Goal: Task Accomplishment & Management: Use online tool/utility

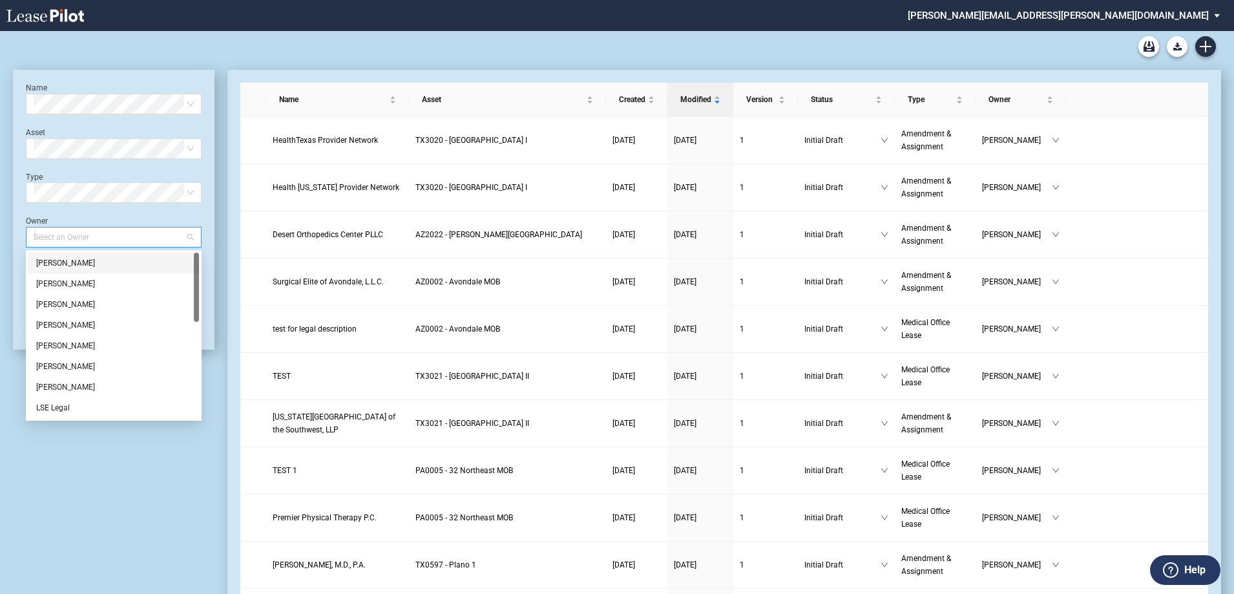
click at [117, 241] on div at bounding box center [107, 237] width 158 height 18
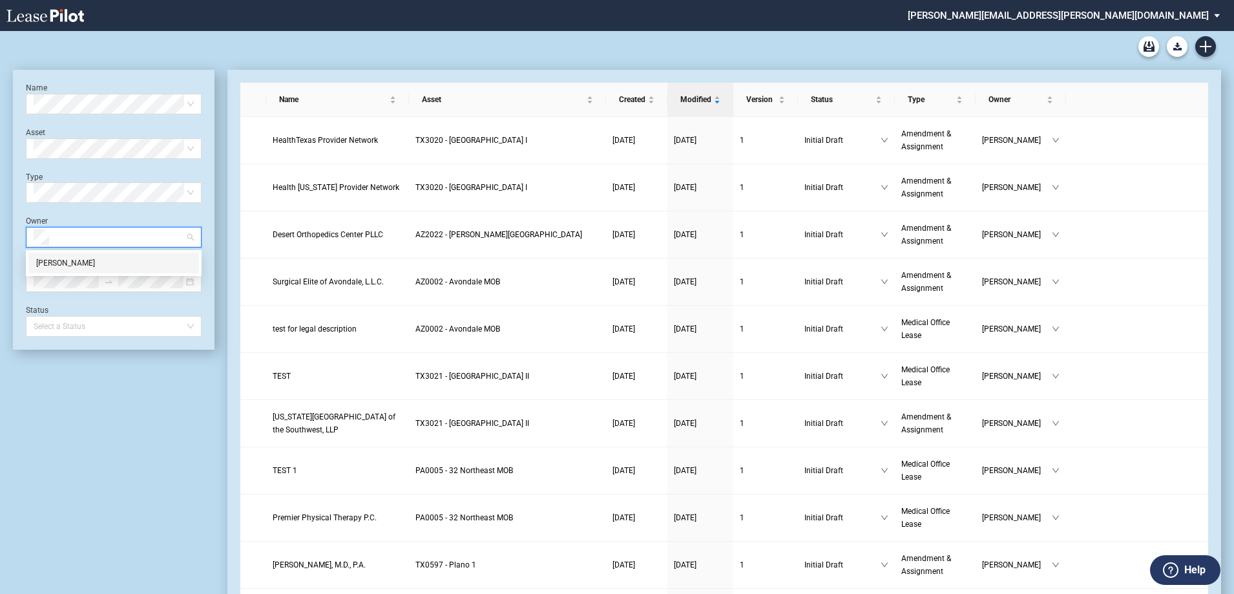
click at [112, 260] on div "Reid Melton" at bounding box center [113, 262] width 155 height 13
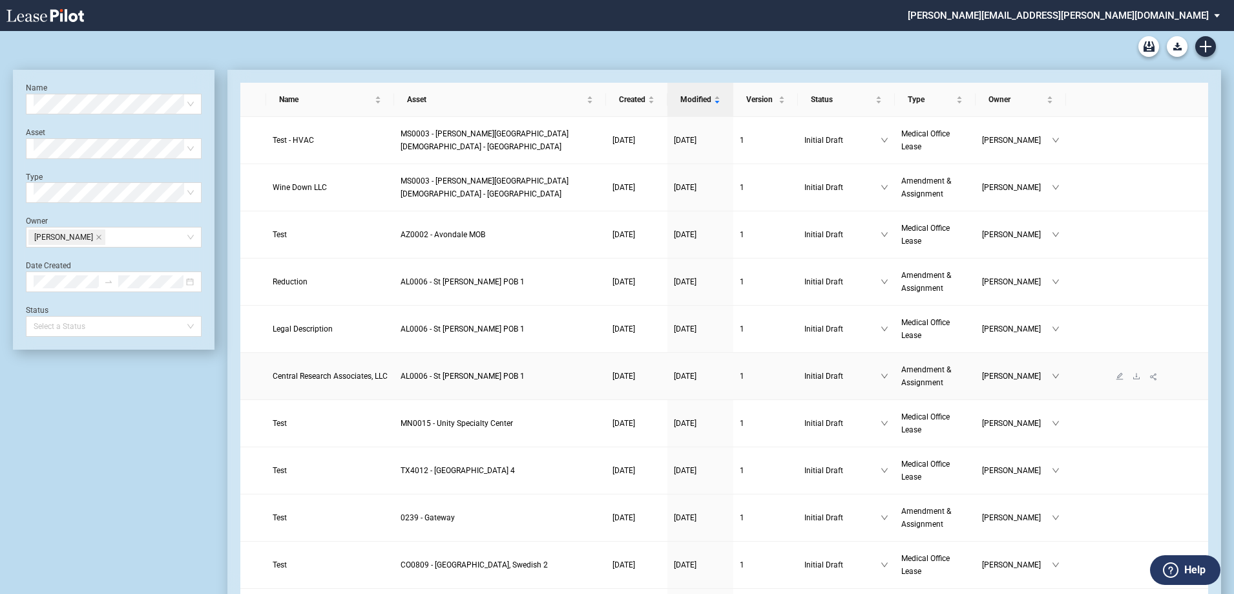
click at [348, 378] on span "Central Research Associates, LLC" at bounding box center [330, 375] width 115 height 9
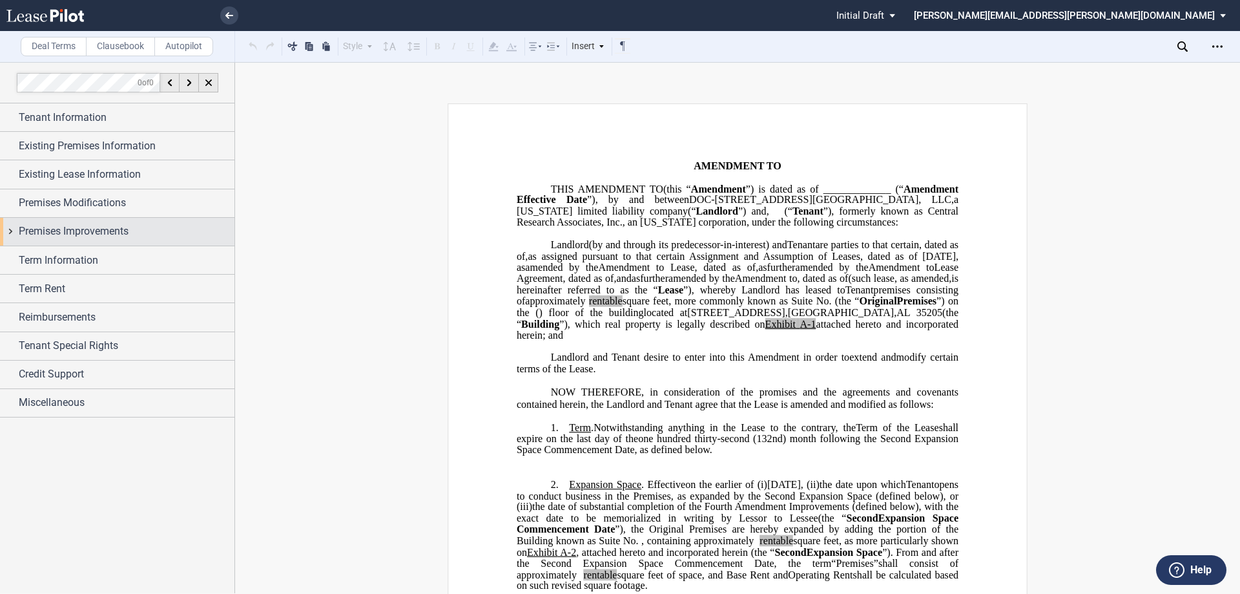
click at [158, 231] on div "Premises Improvements" at bounding box center [127, 231] width 216 height 16
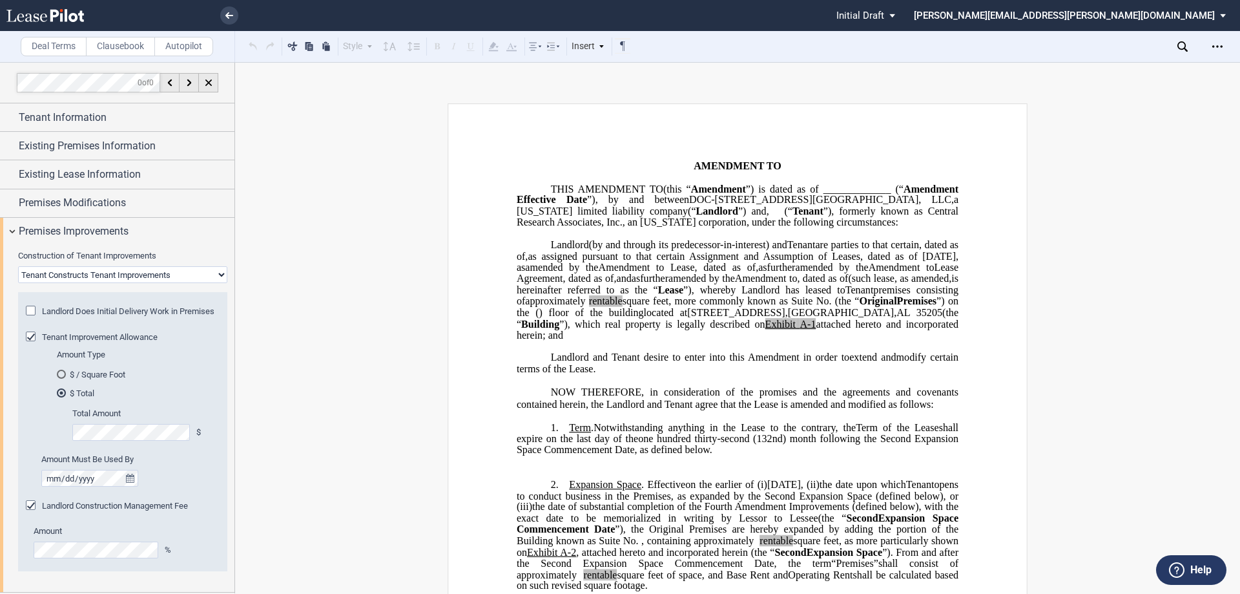
click at [151, 277] on select "Landlord Constructs Tenant Improvements Tenant Constructs Tenant Improvements "…" at bounding box center [122, 274] width 209 height 17
select select "landlord"
click at [18, 266] on select "Landlord Constructs Tenant Improvements Tenant Constructs Tenant Improvements "…" at bounding box center [122, 274] width 209 height 17
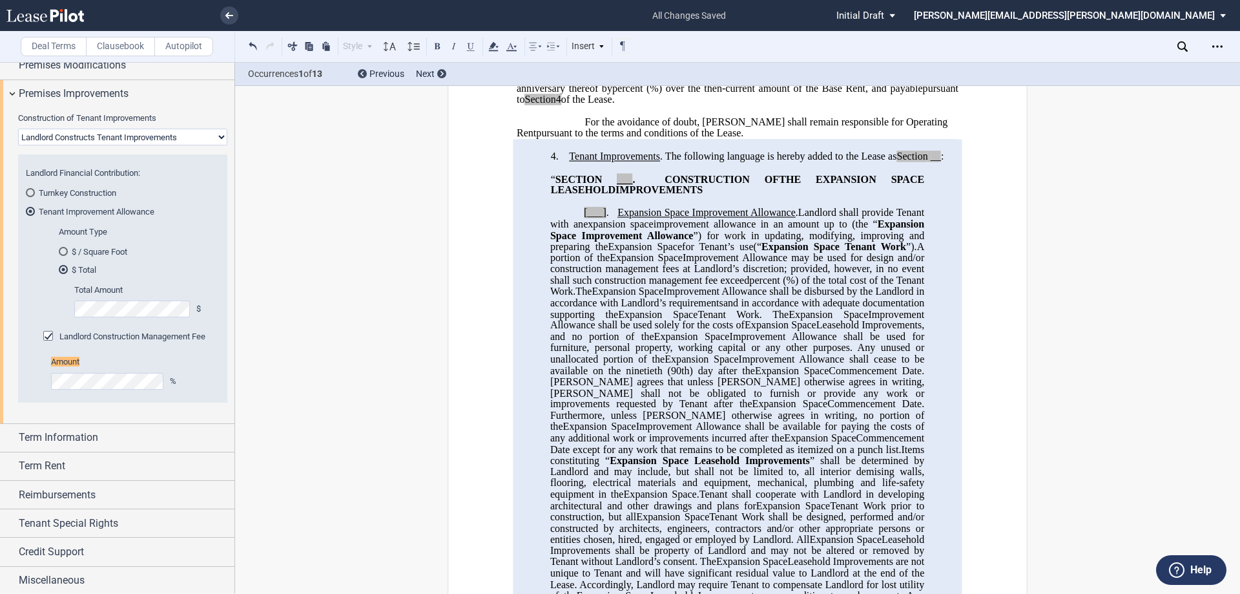
scroll to position [140, 0]
click at [12, 377] on div "Construction of Tenant Improvements Landlord Constructs Tenant Improvements Ten…" at bounding box center [122, 261] width 225 height 303
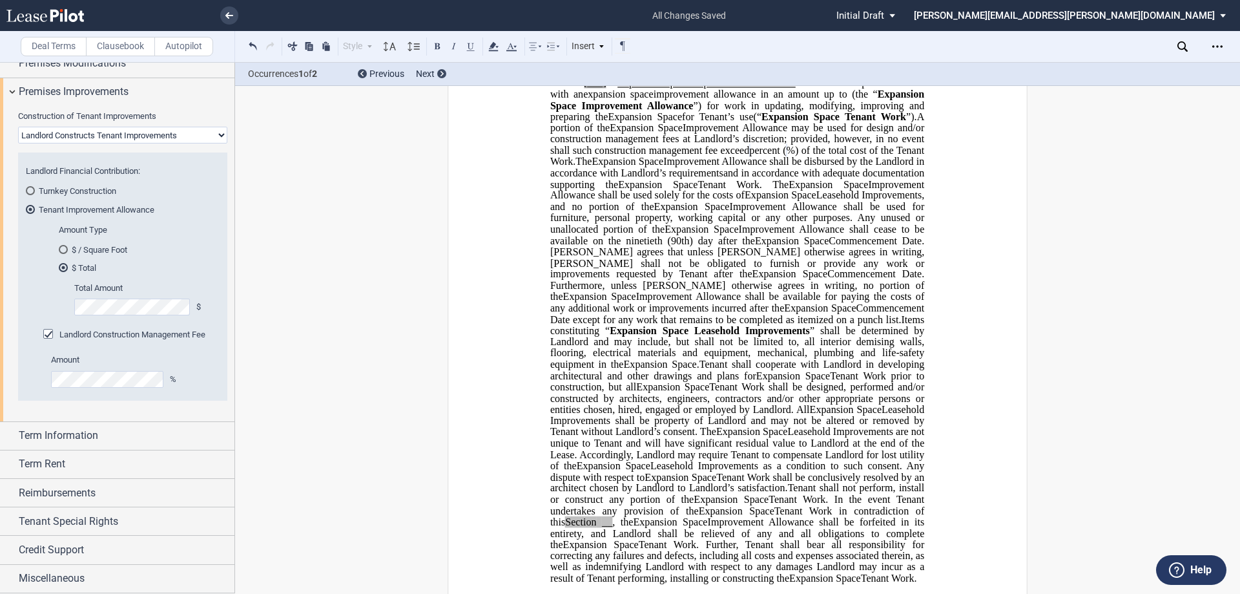
scroll to position [672, 0]
drag, startPoint x: 783, startPoint y: 265, endPoint x: 716, endPoint y: 272, distance: 67.5
click at [716, 272] on p "[___] . Extended Term Improvement Allowance . Expansion Space Improvement Allow…" at bounding box center [737, 331] width 374 height 506
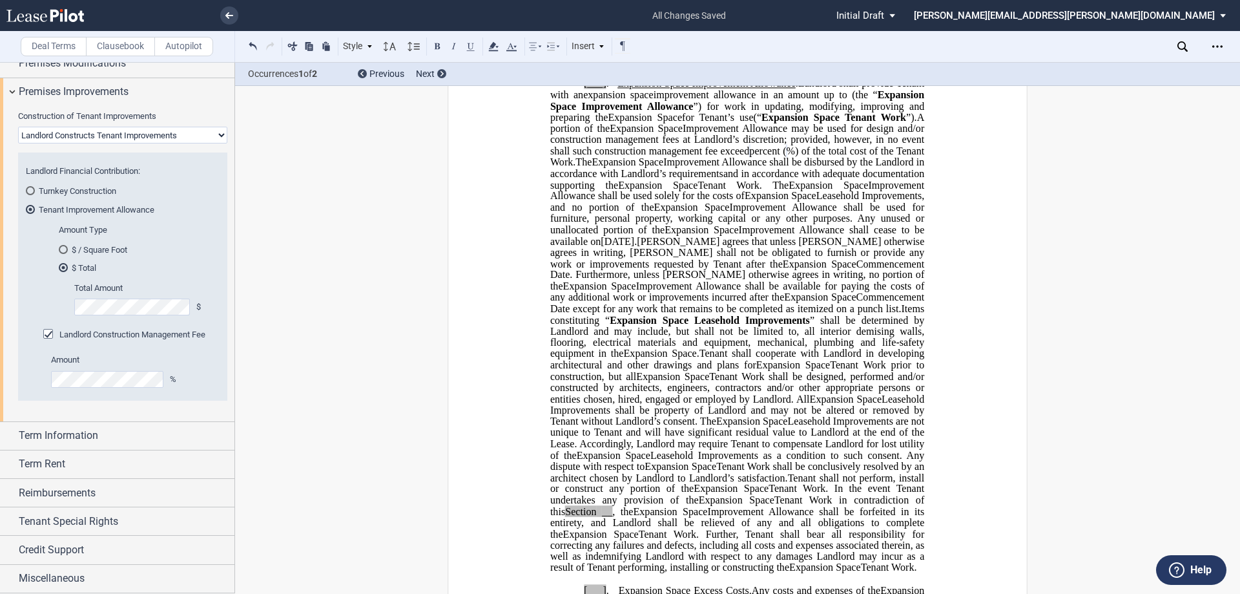
drag, startPoint x: 779, startPoint y: 264, endPoint x: 840, endPoint y: 264, distance: 60.7
click at [840, 264] on p "[___] . Extended Term Improvement Allowance . Expansion Space Improvement Allow…" at bounding box center [737, 325] width 374 height 495
click at [395, 47] on icon at bounding box center [390, 47] width 16 height 16
click at [406, 64] on div "Normal" at bounding box center [408, 66] width 39 height 11
click at [634, 247] on span "[DATE]" at bounding box center [618, 241] width 34 height 12
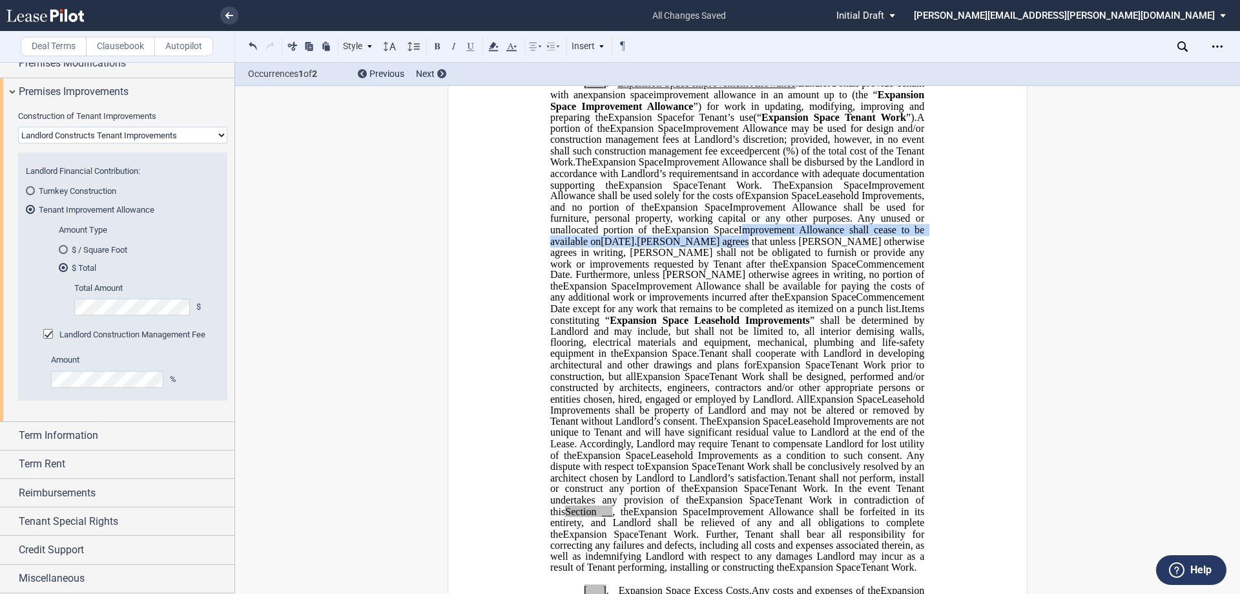
drag, startPoint x: 1233, startPoint y: 180, endPoint x: 1234, endPoint y: 191, distance: 11.7
click at [1234, 191] on div "Deal Terms Clausebook Autopilot Style 1. Section (a) Subsection (a) Subsection …" at bounding box center [620, 328] width 1240 height 532
click at [742, 370] on span "Tenant shall cooperate with Landlord in developing architectural and other draw…" at bounding box center [738, 358] width 377 height 23
click at [612, 517] on span "__" at bounding box center [607, 511] width 10 height 12
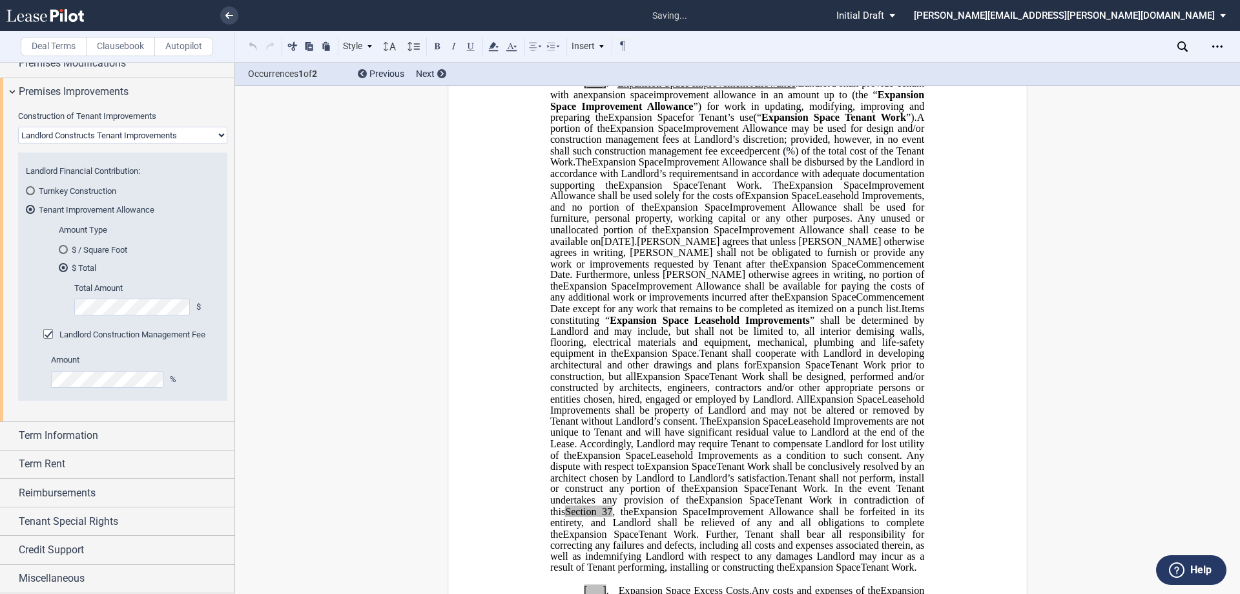
click at [837, 460] on span "Leasehold Improvements are not unique to Tenant and will have significant resid…" at bounding box center [738, 437] width 377 height 45
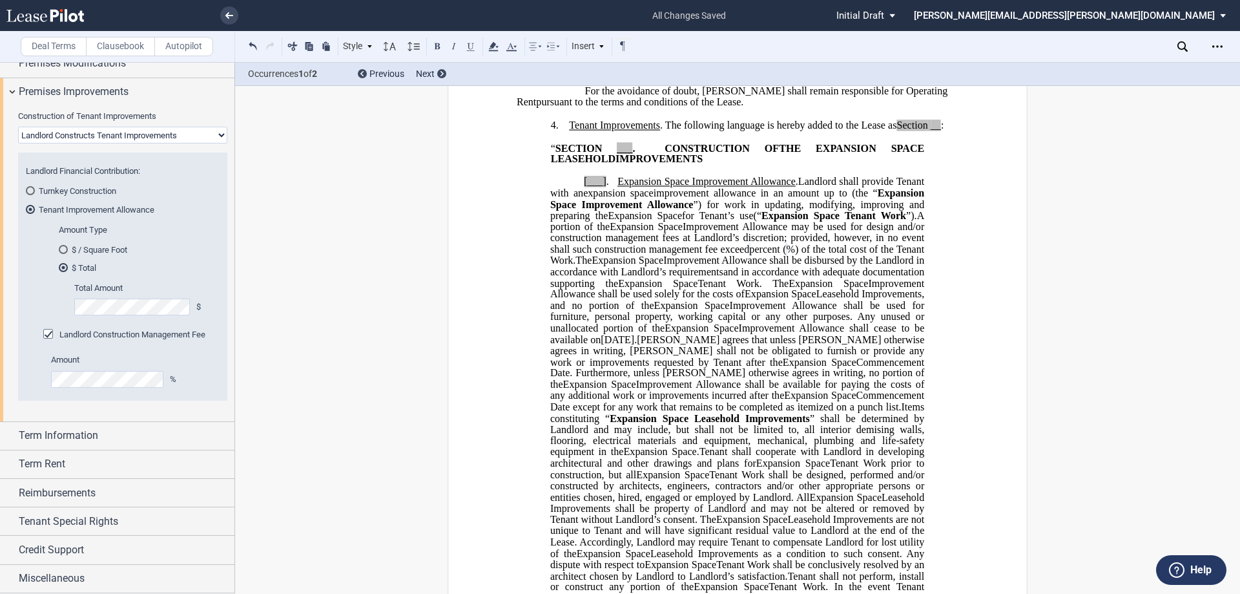
scroll to position [501, 0]
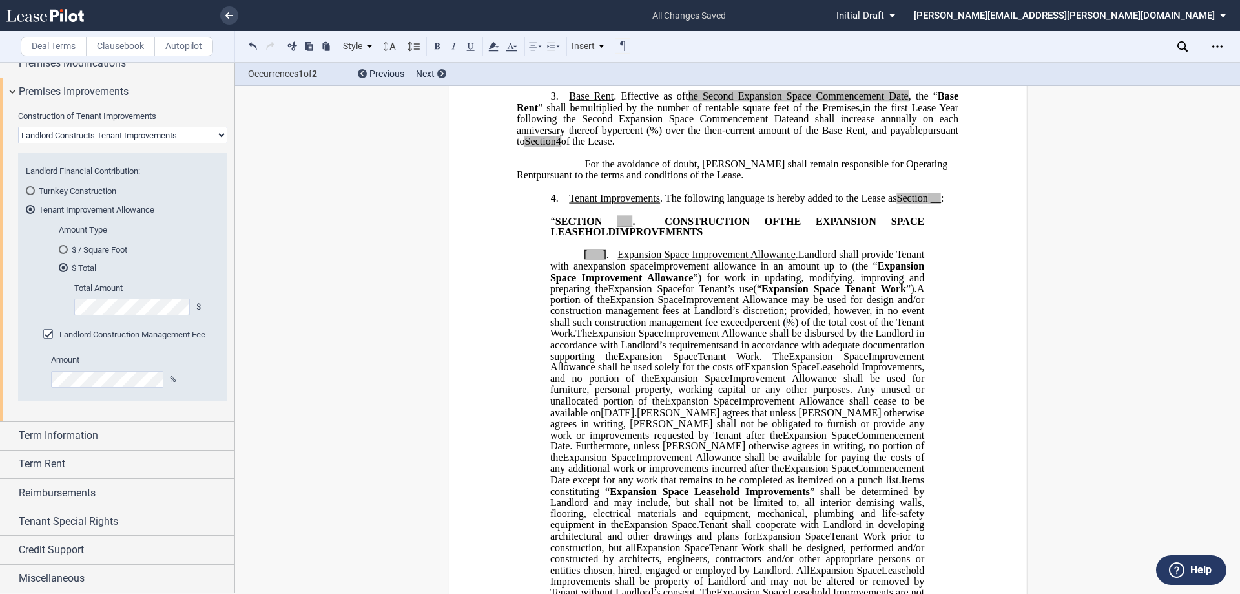
click at [617, 227] on span "___" at bounding box center [625, 221] width 16 height 12
drag, startPoint x: 603, startPoint y: 243, endPoint x: 555, endPoint y: 244, distance: 48.4
click at [555, 227] on span "“ SECTION 37 . CONSTRUCTION OF" at bounding box center [664, 221] width 227 height 12
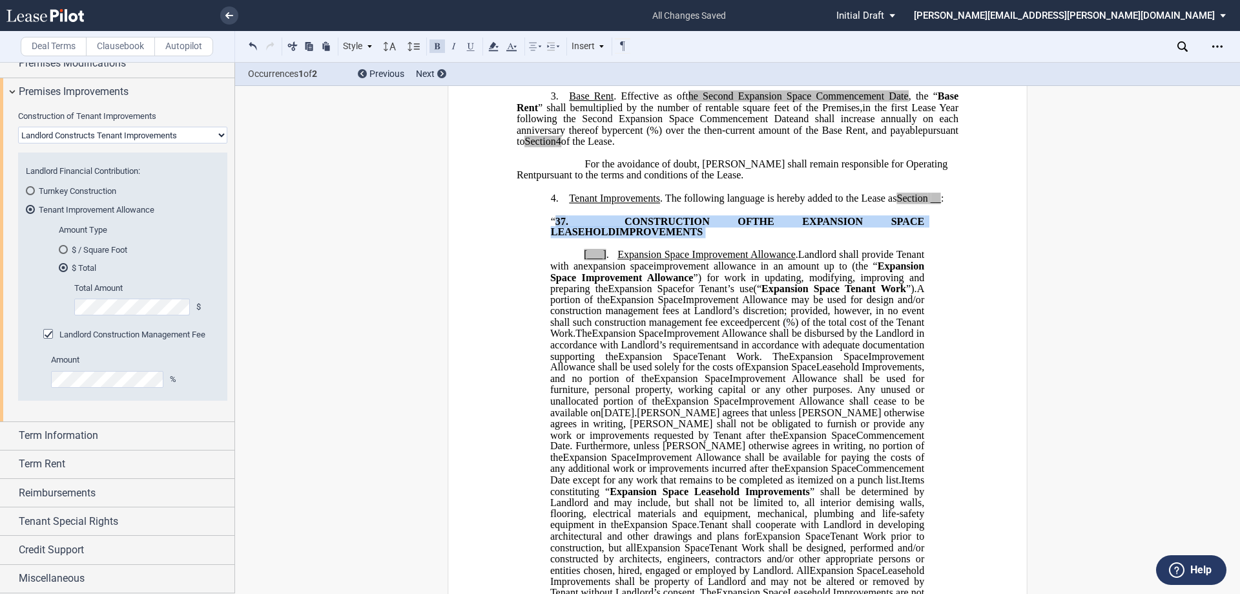
drag, startPoint x: 638, startPoint y: 252, endPoint x: 552, endPoint y: 243, distance: 86.3
click at [552, 238] on p "“ 37 . CONSTRUCTION OF EXTENDED TERM ﻿ ﻿ EXTENDED TERM THE EXPANSION SPACE LEAS…" at bounding box center [738, 227] width 374 height 23
click at [442, 48] on button at bounding box center [437, 46] width 16 height 16
click at [435, 46] on button at bounding box center [437, 46] width 16 height 16
click at [637, 238] on p "“ 37 . CONSTRUCTION OF EXTENDED TERM ﻿ ﻿ EXTENDED TERM THE EXPANSION SPACE LEAS…" at bounding box center [738, 227] width 374 height 23
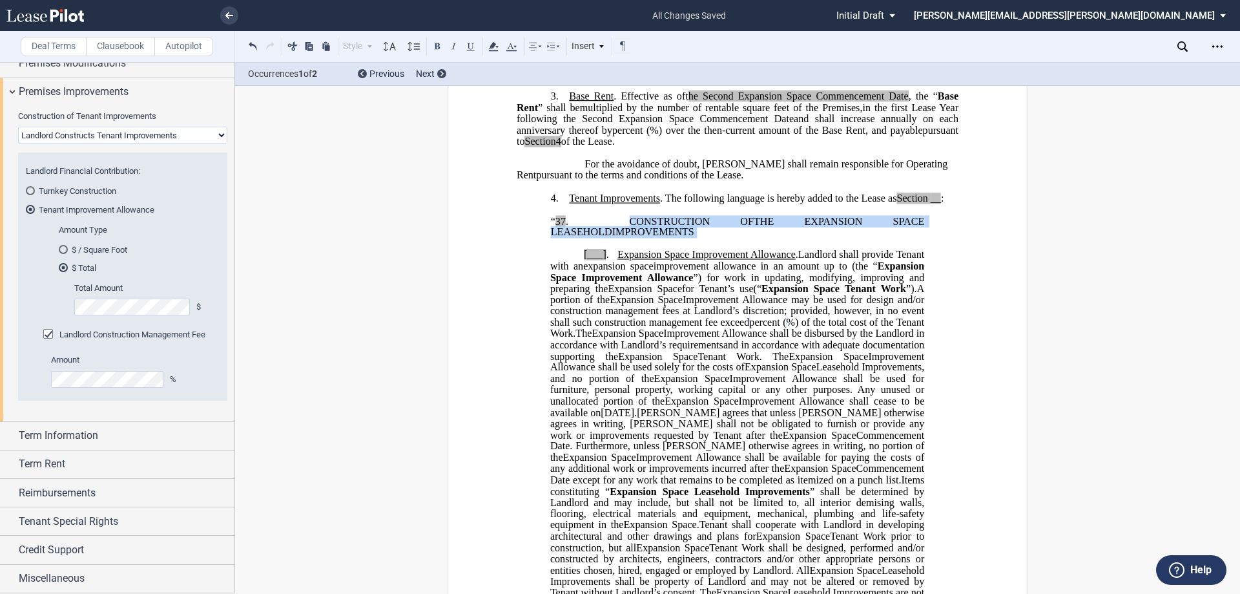
drag, startPoint x: 631, startPoint y: 254, endPoint x: 590, endPoint y: 242, distance: 42.7
click at [590, 238] on p "“ 37 . CONSTRUCTION OF EXTENDED TERM ﻿ ﻿ EXTENDED TERM THE EXPANSION SPACE LEAS…" at bounding box center [738, 227] width 374 height 23
click at [466, 47] on button at bounding box center [471, 46] width 16 height 16
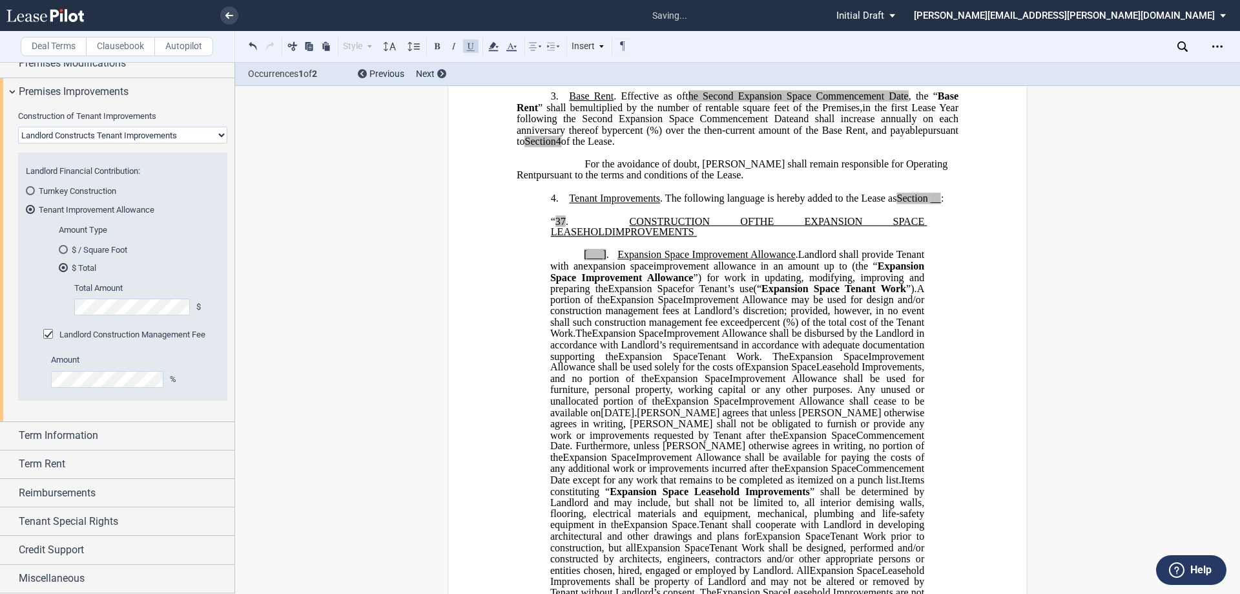
click at [747, 238] on span "THE EXPANSION SPACE LEASEHOLD" at bounding box center [739, 226] width 377 height 23
drag, startPoint x: 745, startPoint y: 242, endPoint x: 845, endPoint y: 245, distance: 100.2
click at [845, 238] on span "THE EXPANSION SPACE LEASEHOLD" at bounding box center [739, 226] width 377 height 23
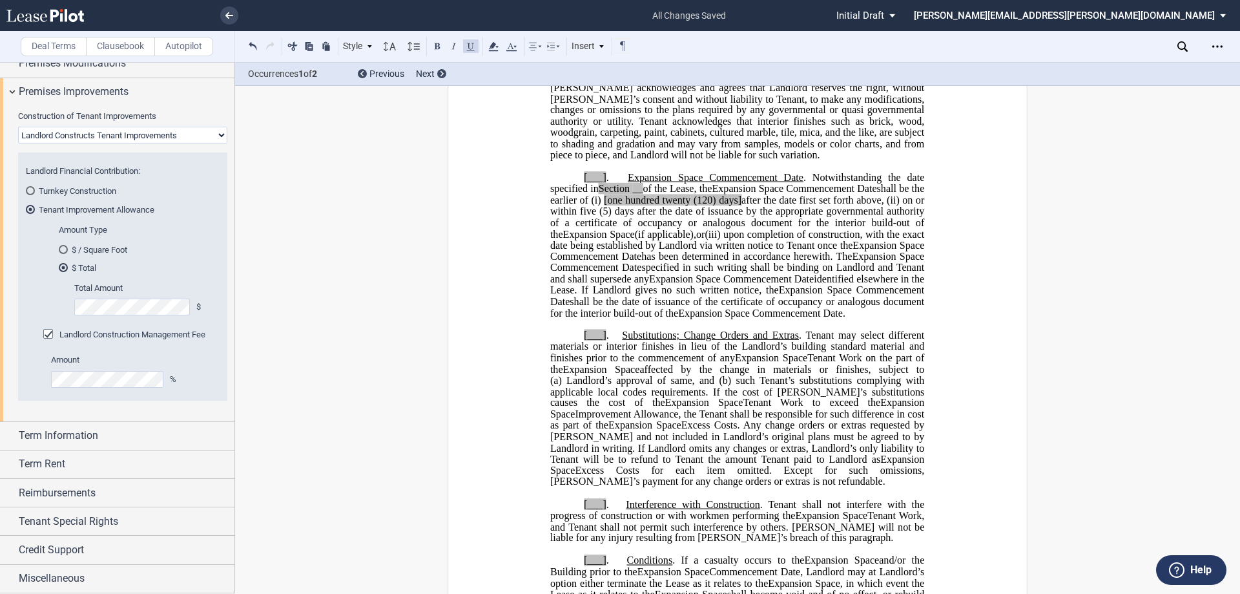
scroll to position [1416, 0]
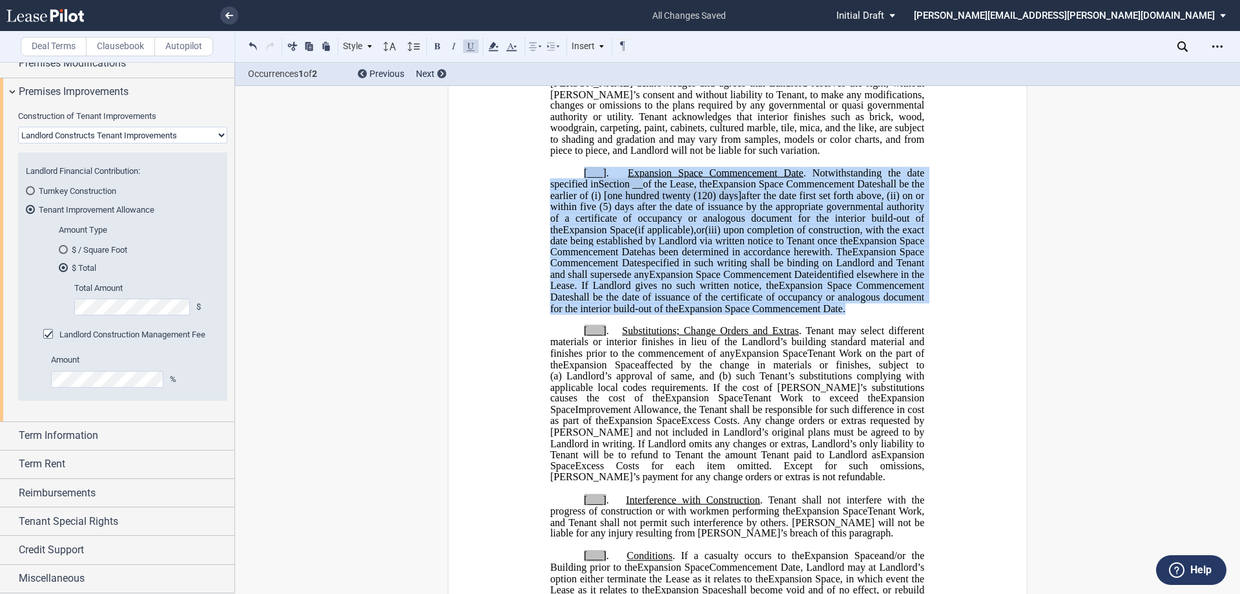
drag, startPoint x: 582, startPoint y: 353, endPoint x: 581, endPoint y: 211, distance: 142.7
click at [581, 211] on p "[___] . Expansion Space Commencement Date Relocation Space Commencement Date . …" at bounding box center [737, 241] width 374 height 147
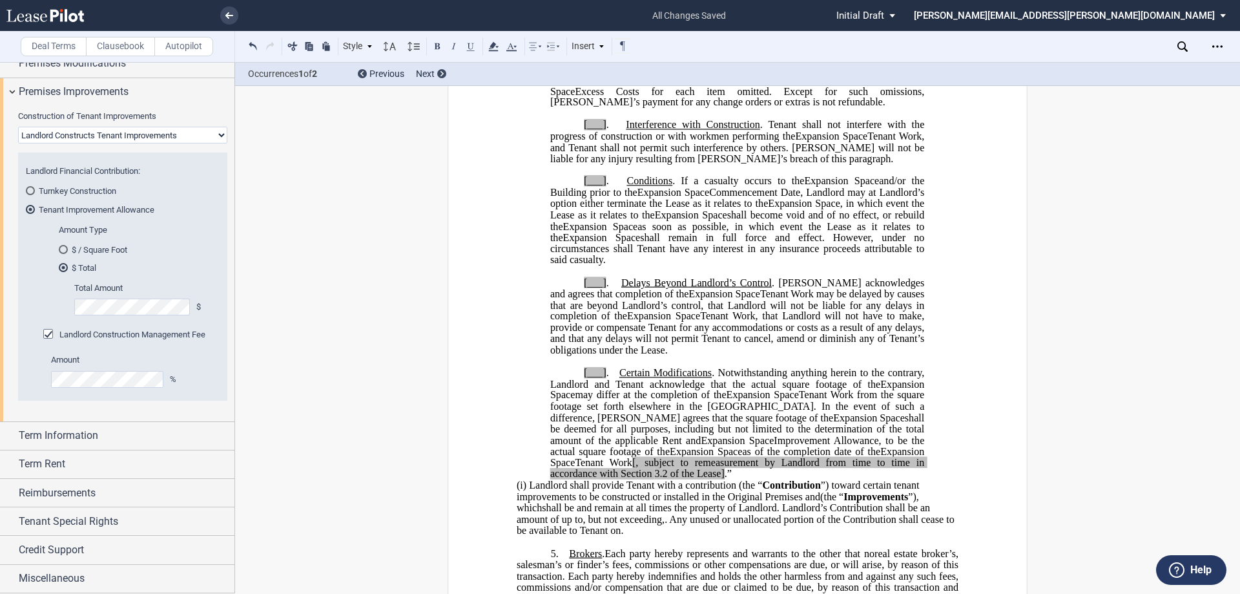
scroll to position [1668, 0]
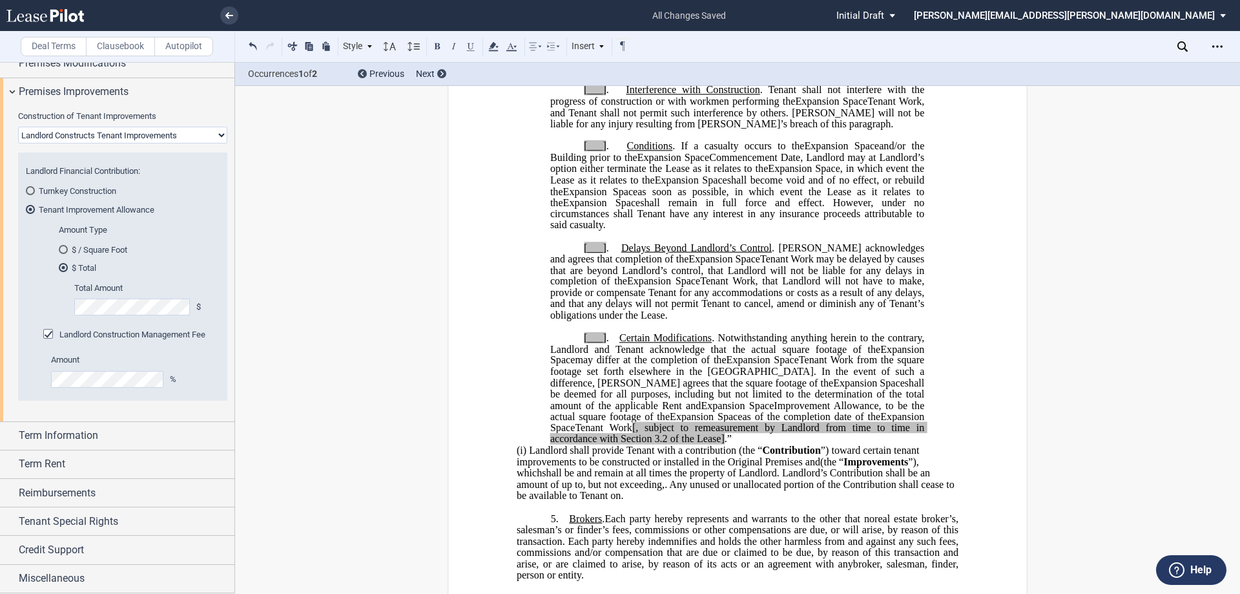
click at [885, 444] on span "[, subject to remeasurement by Landlord from time to time in accordance with Se…" at bounding box center [738, 433] width 377 height 23
drag, startPoint x: 847, startPoint y: 462, endPoint x: 908, endPoint y: 460, distance: 61.4
click at [908, 444] on span "Tenant Work , subject to remeasurement by Landlord from time to time in accorda…" at bounding box center [738, 433] width 377 height 23
click at [661, 444] on span "the Lease]" at bounding box center [639, 439] width 43 height 12
click at [853, 230] on span "shall remain in full force and effect. However, under no circumstances shall Te…" at bounding box center [738, 213] width 377 height 34
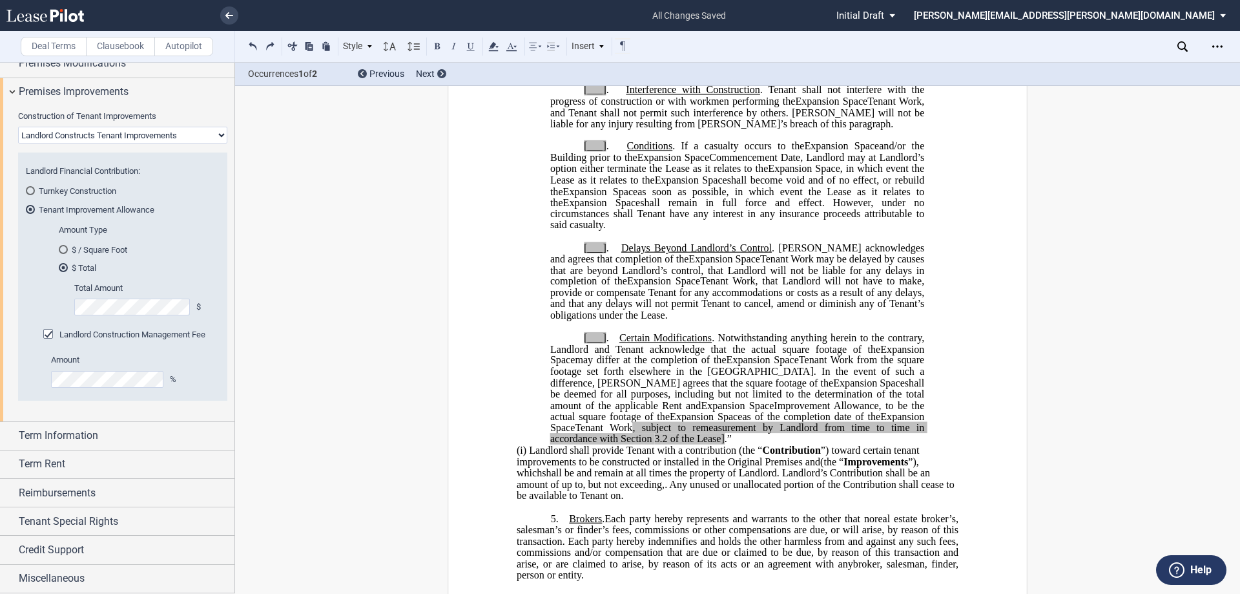
click at [906, 355] on span ". Notwithstanding anything herein to the contrary, Landlord and Tenant acknowle…" at bounding box center [738, 343] width 377 height 23
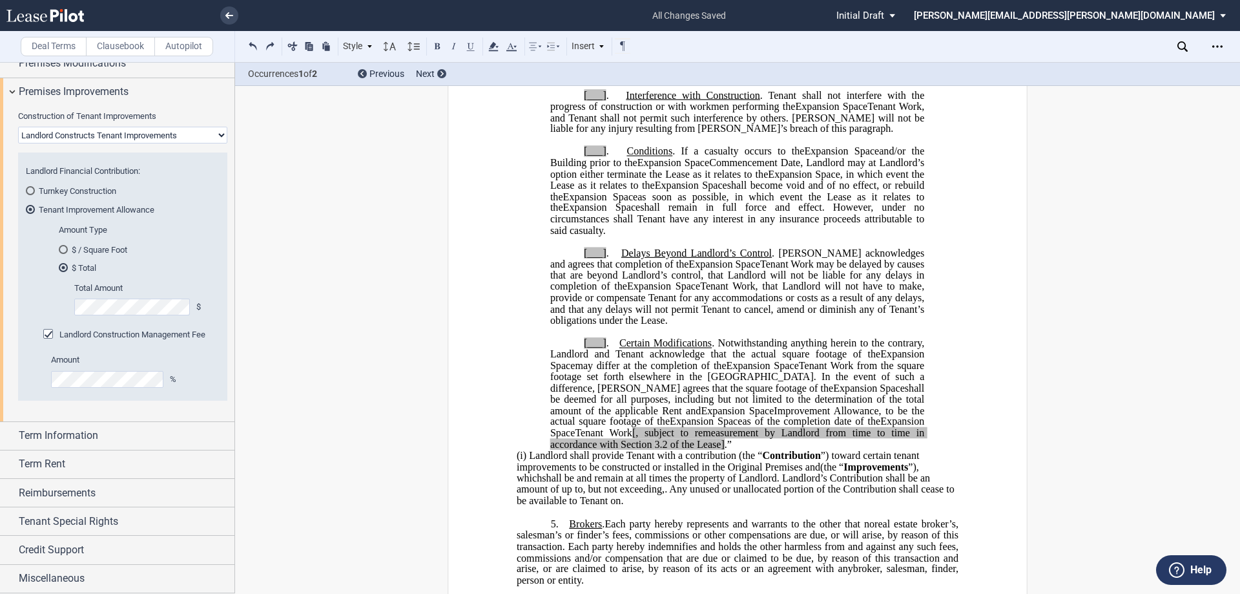
scroll to position [1821, 0]
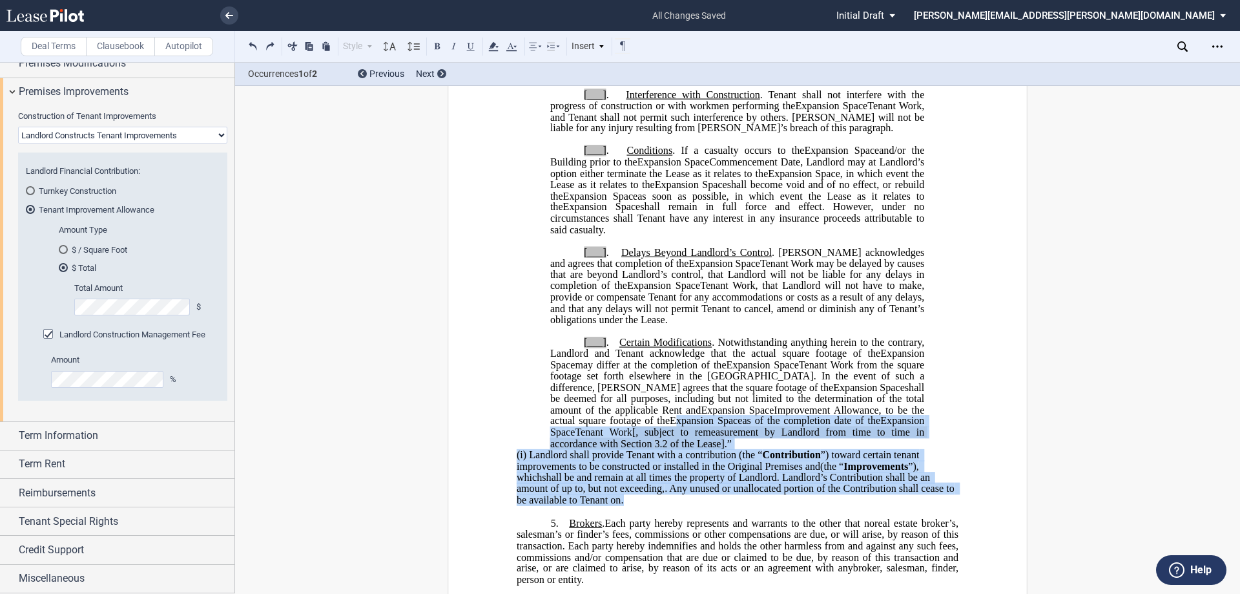
drag, startPoint x: 1233, startPoint y: 340, endPoint x: 1232, endPoint y: 257, distance: 83.3
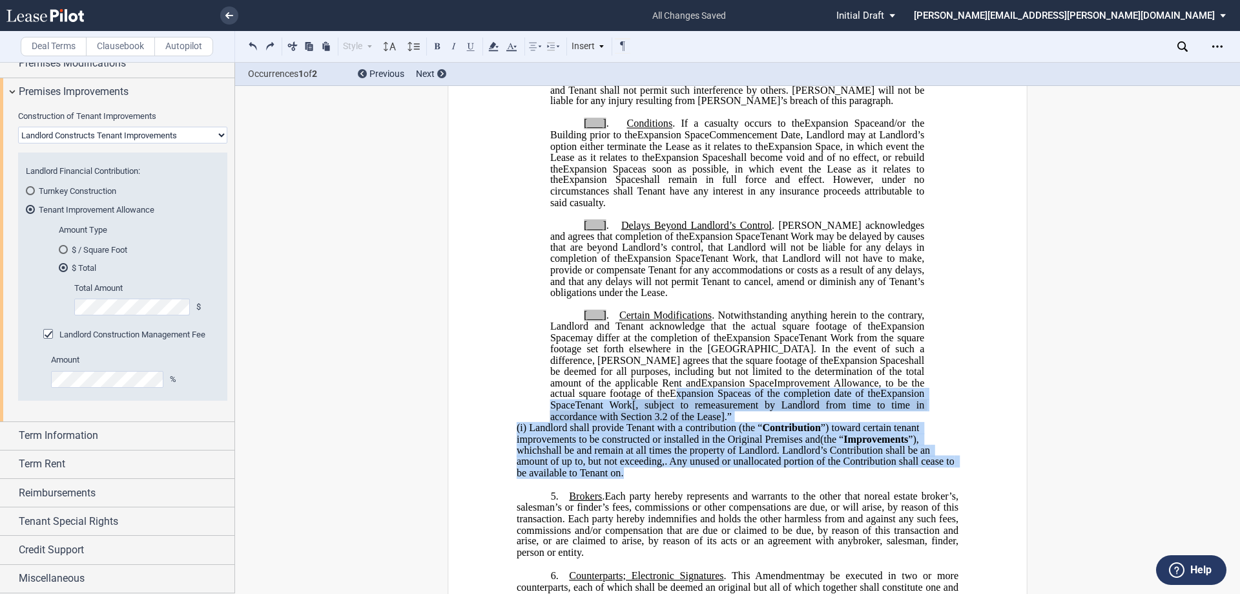
scroll to position [1894, 0]
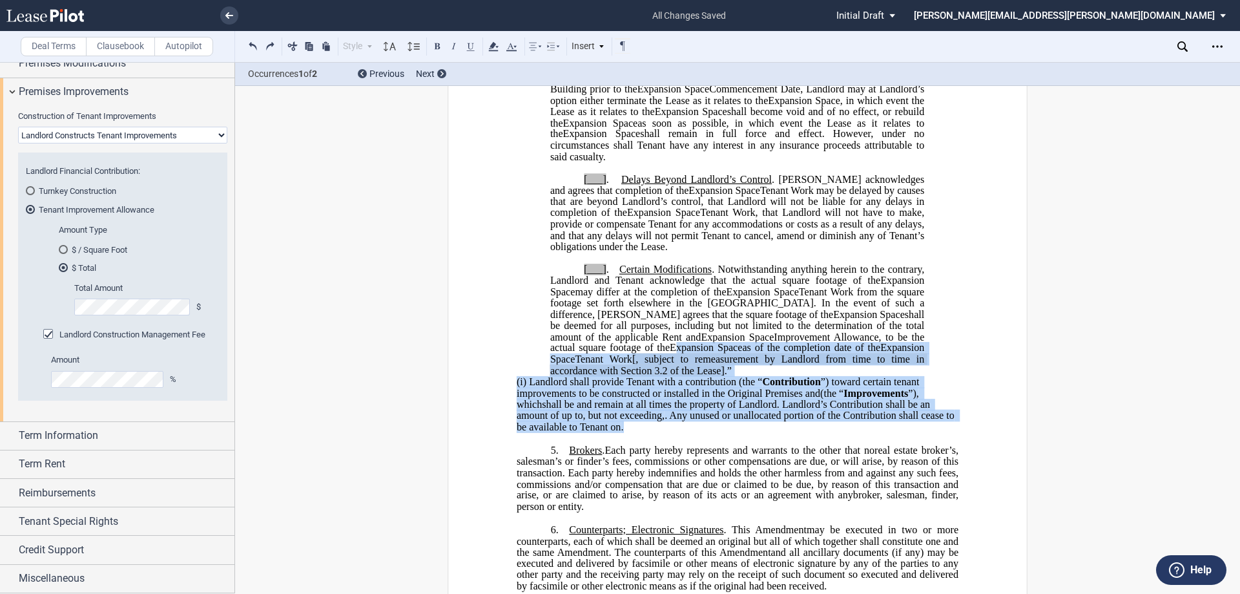
click at [786, 377] on p "[___] . Certain Modifications . Notwithstanding anything herein to the contrary…" at bounding box center [737, 320] width 374 height 112
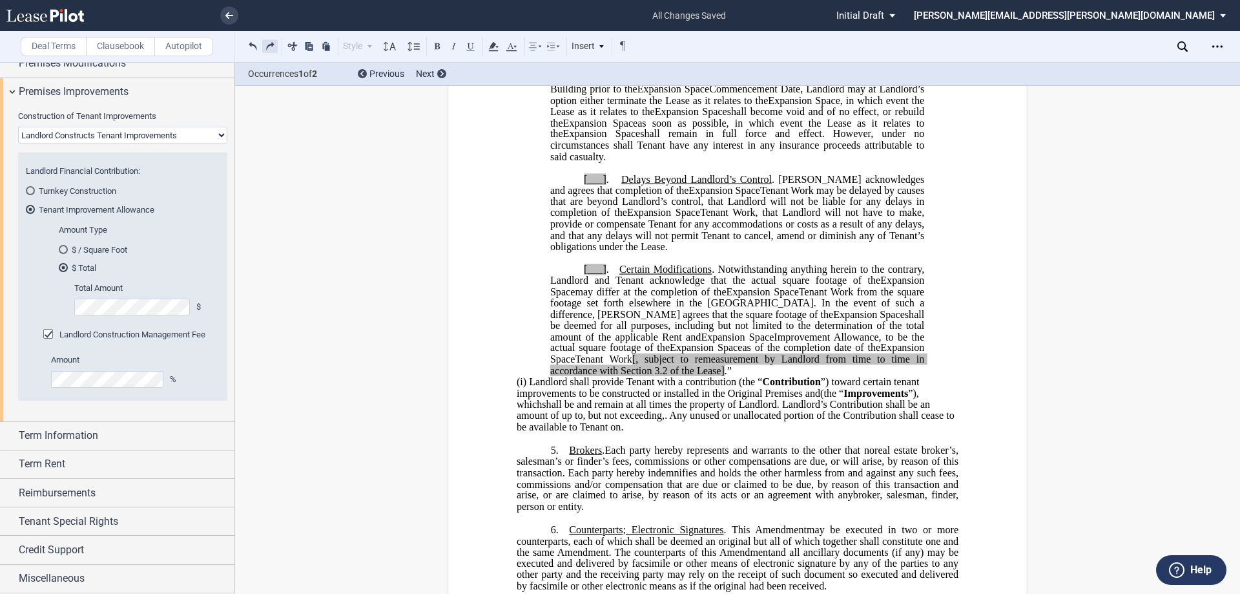
click at [275, 45] on button at bounding box center [270, 46] width 16 height 16
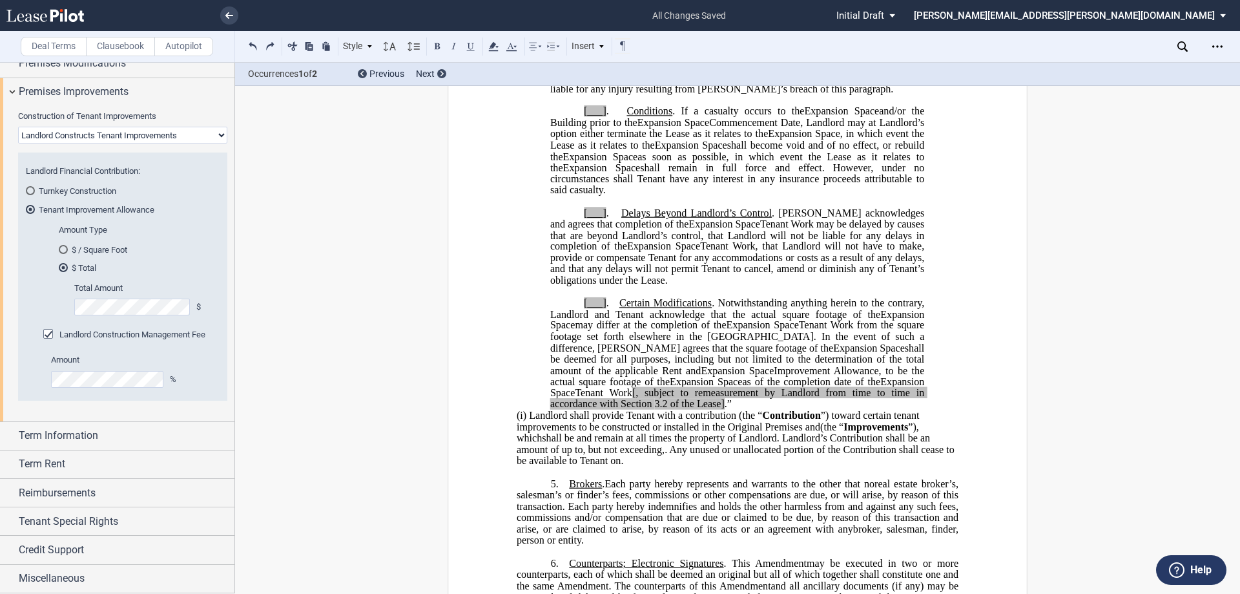
scroll to position [1760, 0]
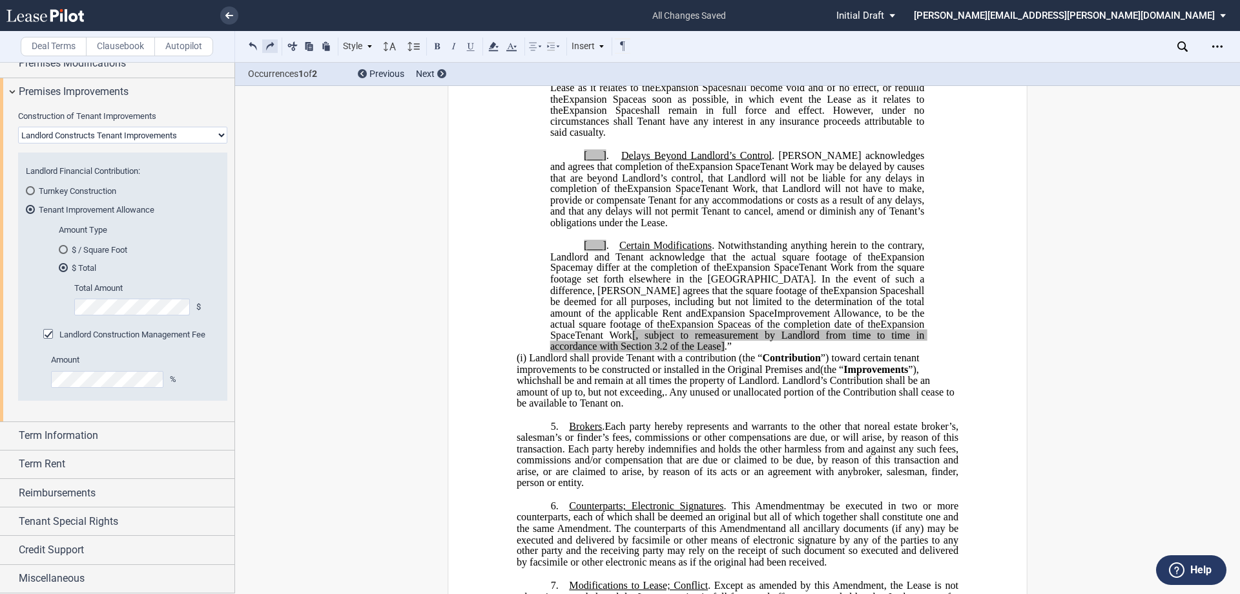
click at [273, 45] on button at bounding box center [270, 46] width 16 height 16
click at [270, 48] on button at bounding box center [270, 46] width 16 height 16
click at [887, 352] on span ", subject to remeasurement by Landlord from time to time in accordance with Sec…" at bounding box center [738, 340] width 377 height 23
drag, startPoint x: 845, startPoint y: 369, endPoint x: 908, endPoint y: 371, distance: 63.3
click at [912, 352] on span "Tenant Work , subject to remeasurement by Landlord from time to time in accorda…" at bounding box center [738, 340] width 377 height 23
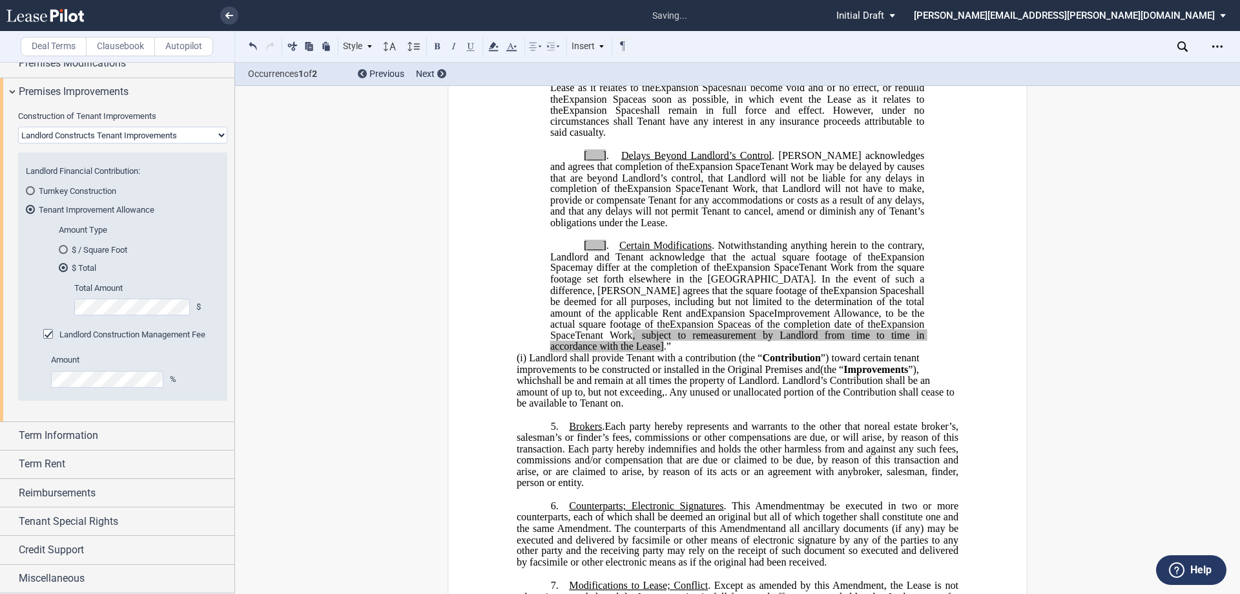
click at [664, 352] on span "he Lease]" at bounding box center [644, 346] width 40 height 12
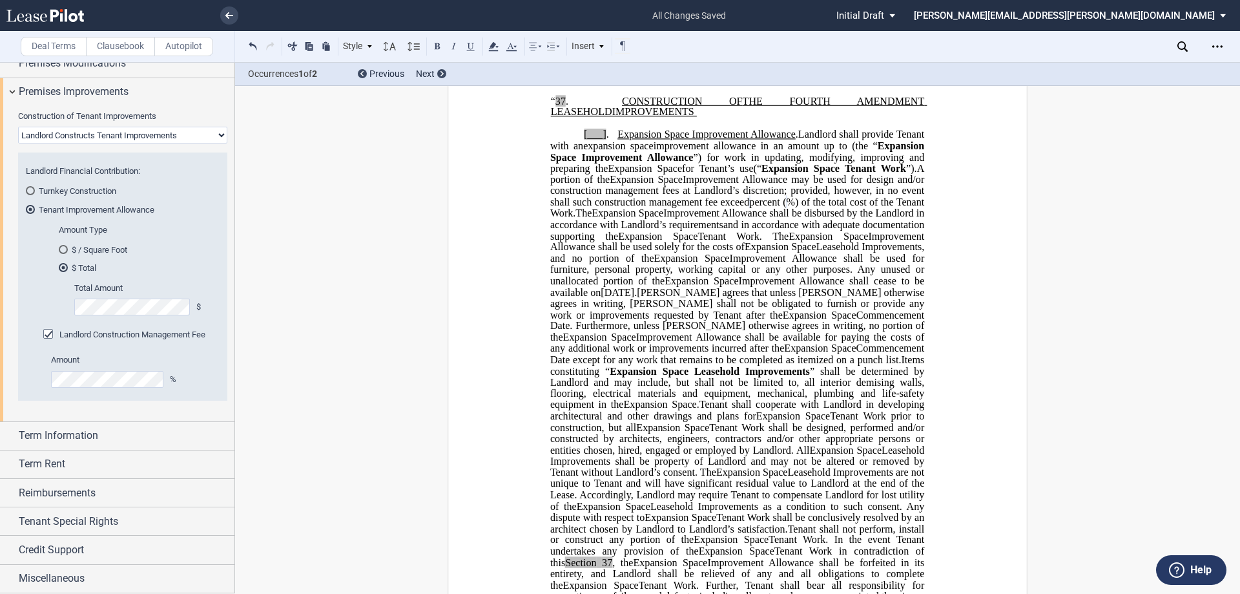
scroll to position [590, 0]
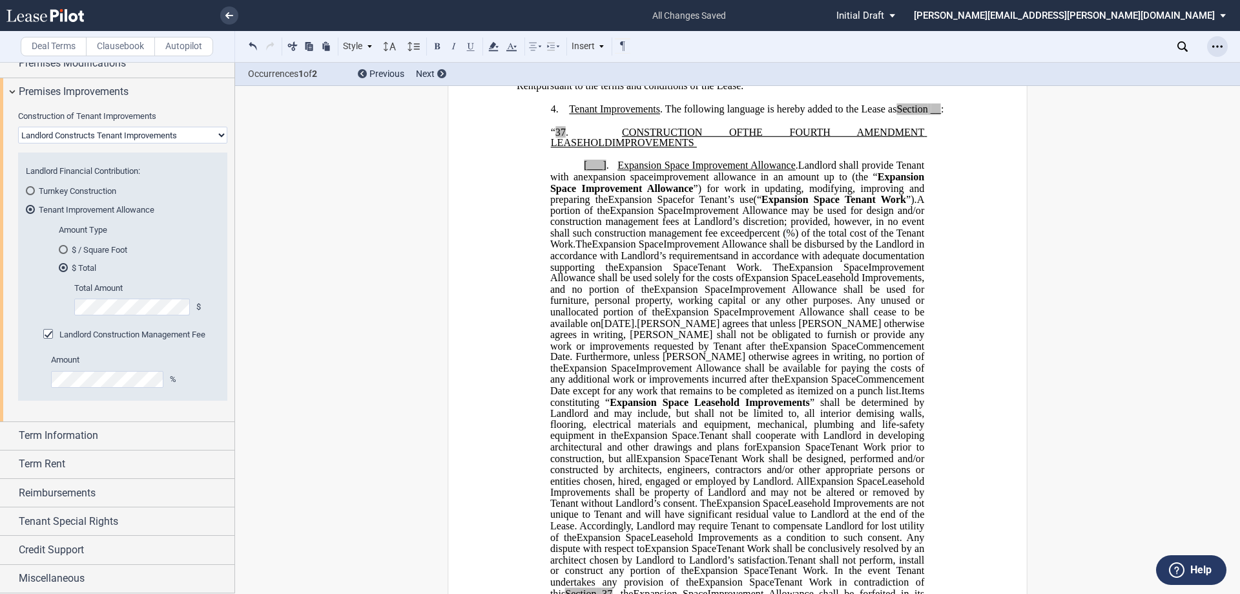
click at [1221, 50] on icon "Open Lease options menu" at bounding box center [1217, 46] width 10 height 10
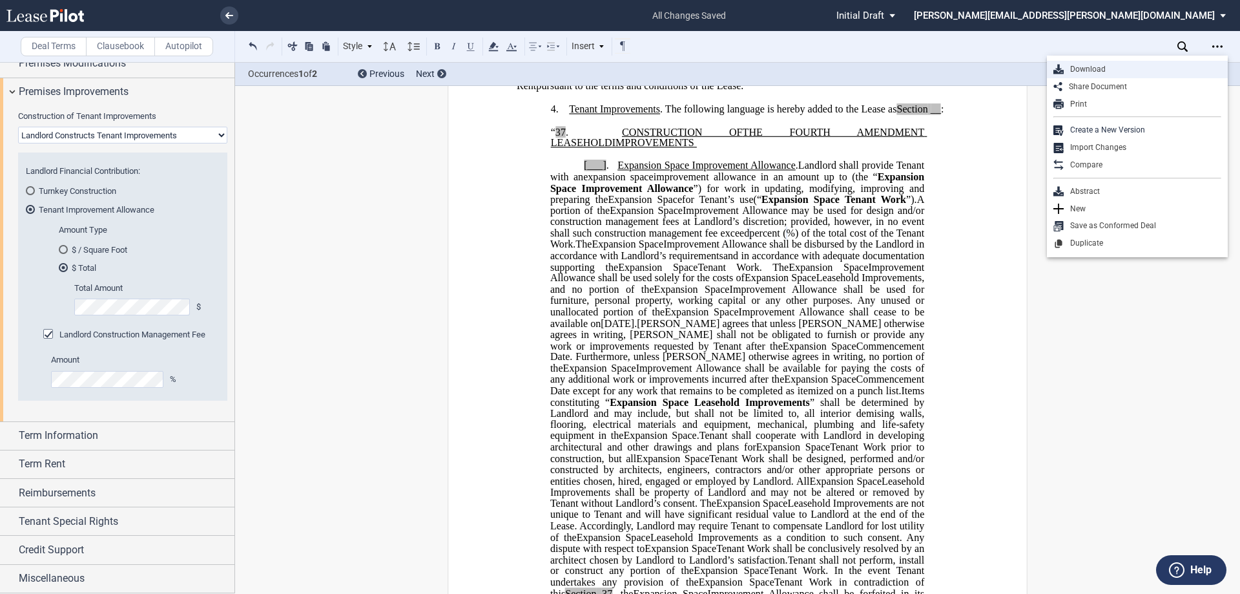
click at [1090, 73] on div "Download" at bounding box center [1143, 69] width 158 height 11
